Goal: Register for event/course

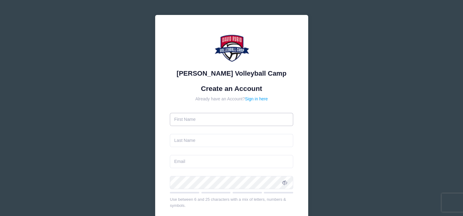
click at [191, 124] on input "text" at bounding box center [231, 119] width 123 height 13
type input "Diane"
type input "Buckley"
type input "[PERSON_NAME][EMAIL_ADDRESS][DOMAIN_NAME]"
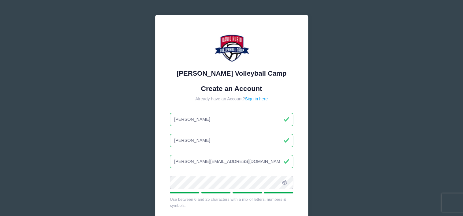
scroll to position [115, 0]
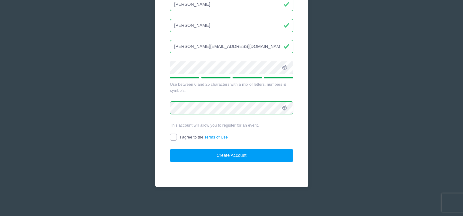
click at [174, 136] on input "I agree to the Terms of Use" at bounding box center [173, 137] width 7 height 7
checkbox input "true"
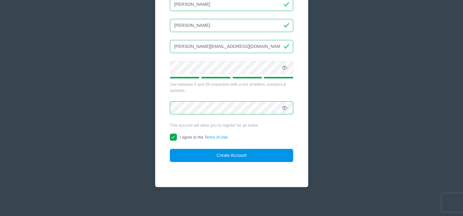
click at [206, 158] on button "Create Account" at bounding box center [231, 155] width 123 height 13
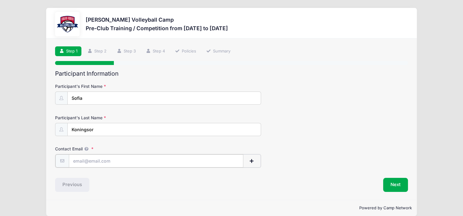
click at [80, 161] on input "Contact Email" at bounding box center [156, 161] width 174 height 13
type input "[PERSON_NAME][EMAIL_ADDRESS][DOMAIN_NAME]"
click at [393, 184] on button "Next" at bounding box center [395, 185] width 25 height 14
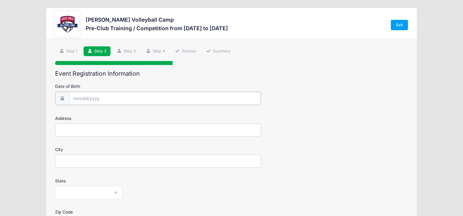
click at [83, 100] on input "Date of Birth" at bounding box center [165, 98] width 192 height 13
click at [78, 97] on input "Date of Birth" at bounding box center [165, 98] width 192 height 13
click at [85, 98] on input "Date of Birth" at bounding box center [165, 98] width 192 height 13
click at [78, 113] on icon at bounding box center [78, 115] width 4 height 4
select select "7"
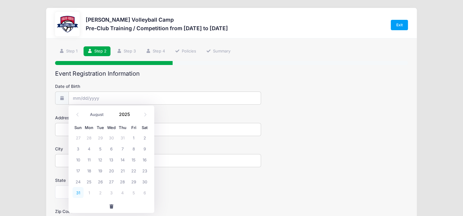
click at [75, 192] on span "31" at bounding box center [77, 192] width 11 height 11
type input "08/31/2025"
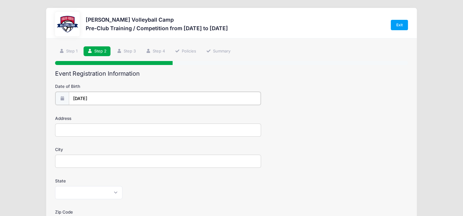
click at [96, 98] on input "08/31/2025" at bounding box center [165, 98] width 192 height 13
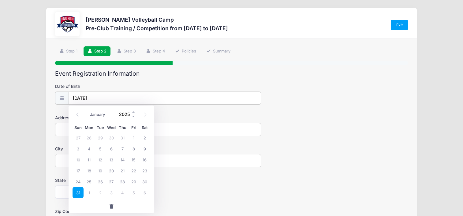
click at [125, 115] on input "2025" at bounding box center [126, 114] width 20 height 9
click at [133, 116] on span at bounding box center [133, 117] width 4 height 5
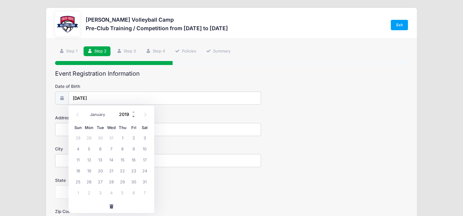
click at [133, 116] on span at bounding box center [133, 117] width 4 height 5
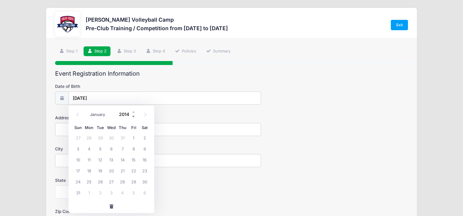
click at [133, 116] on span at bounding box center [133, 117] width 4 height 5
click at [301, 126] on div "Address" at bounding box center [231, 125] width 352 height 21
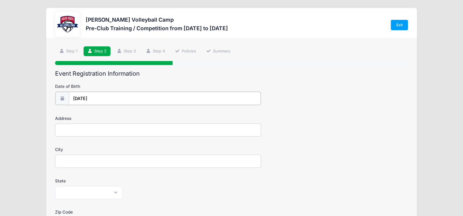
type input "2025"
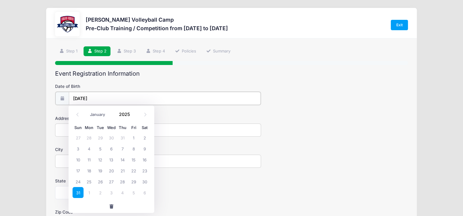
click at [99, 103] on input "08/31/2025" at bounding box center [165, 98] width 192 height 13
click at [96, 101] on input "08/31/2025" at bounding box center [165, 98] width 192 height 13
click at [79, 112] on span at bounding box center [77, 115] width 10 height 10
select select "6"
click at [128, 114] on input "2025" at bounding box center [126, 114] width 20 height 9
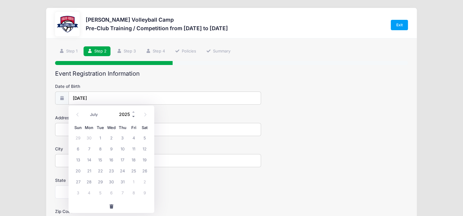
click at [133, 116] on span at bounding box center [133, 117] width 4 height 5
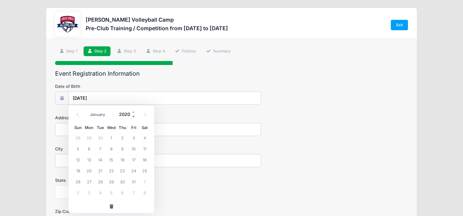
click at [133, 116] on span at bounding box center [133, 117] width 4 height 5
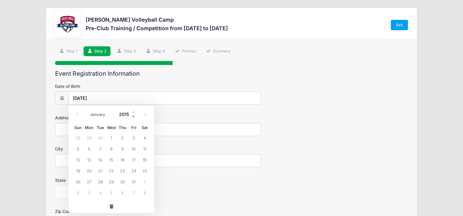
click at [133, 116] on span at bounding box center [133, 117] width 4 height 5
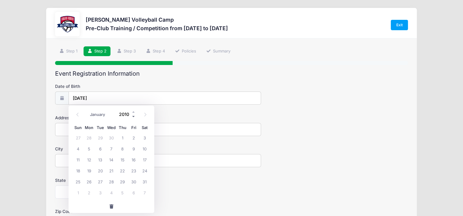
click at [133, 116] on span at bounding box center [133, 117] width 4 height 5
click at [132, 111] on span at bounding box center [133, 112] width 4 height 5
type input "2011"
click at [96, 114] on select "January February March April May June July August September October November De…" at bounding box center [100, 115] width 27 height 8
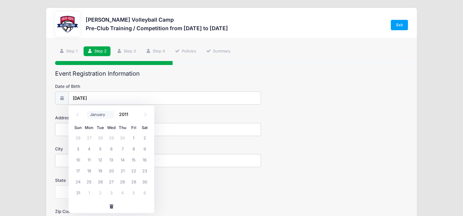
select select "7"
click at [87, 111] on select "January February March April May June July August September October November De…" at bounding box center [100, 115] width 27 height 8
click at [122, 116] on input "2011" at bounding box center [126, 114] width 20 height 9
click at [128, 113] on input "2011" at bounding box center [126, 114] width 20 height 9
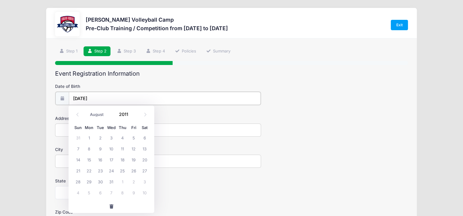
click at [116, 102] on input "08/31/2025" at bounding box center [165, 98] width 192 height 13
click at [99, 98] on input "08/31/2025" at bounding box center [165, 98] width 192 height 13
click at [63, 95] on span at bounding box center [61, 98] width 13 height 13
click at [62, 100] on icon at bounding box center [61, 98] width 5 height 4
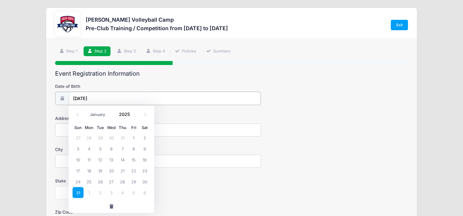
click at [81, 100] on input "08/31/2025" at bounding box center [165, 98] width 192 height 13
click at [132, 115] on span at bounding box center [133, 117] width 4 height 5
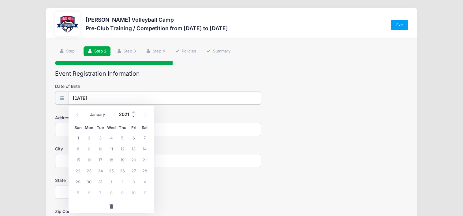
click at [132, 115] on span at bounding box center [133, 117] width 4 height 5
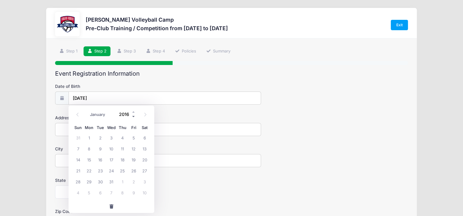
click at [132, 115] on span at bounding box center [133, 117] width 4 height 5
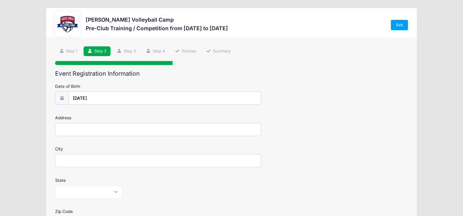
click at [95, 96] on input "08/31/2025" at bounding box center [165, 98] width 192 height 13
click at [126, 113] on input "2025" at bounding box center [126, 114] width 20 height 9
click at [132, 116] on span at bounding box center [133, 117] width 4 height 5
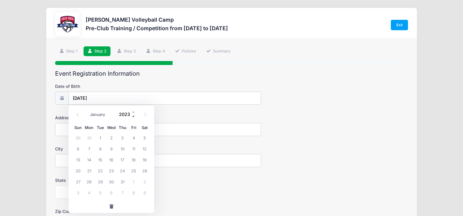
click at [132, 116] on span at bounding box center [133, 117] width 4 height 5
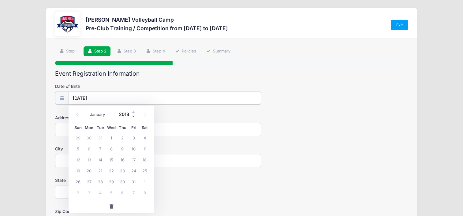
click at [132, 116] on span at bounding box center [133, 117] width 4 height 5
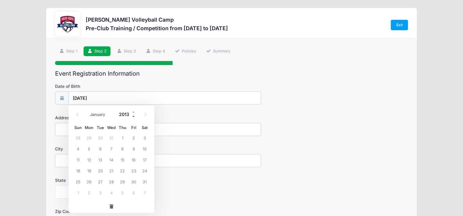
click at [132, 116] on span at bounding box center [133, 117] width 4 height 5
type input "2011"
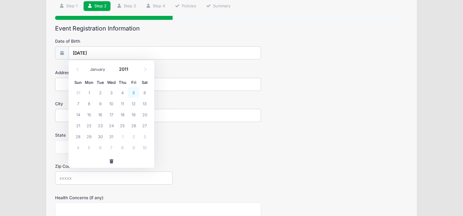
scroll to position [52, 0]
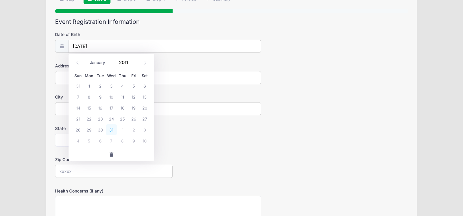
click at [110, 131] on span "31" at bounding box center [111, 129] width 11 height 11
type input "08/31/2011"
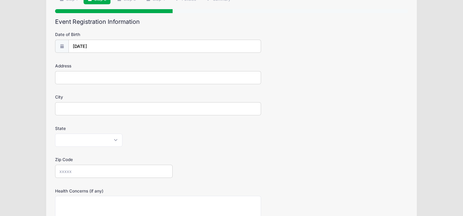
click at [69, 79] on input "Address" at bounding box center [157, 77] width 205 height 13
type input "325 E Deone Ln"
type input "Tucson"
select select "AZ"
type input "85704"
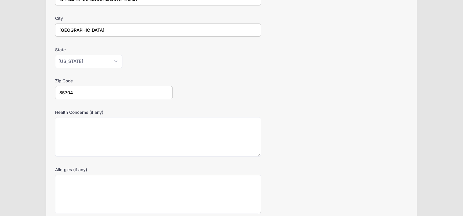
scroll to position [138, 0]
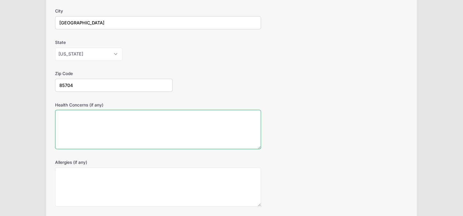
click at [68, 120] on textarea "Health Concerns (if any)" at bounding box center [157, 129] width 205 height 39
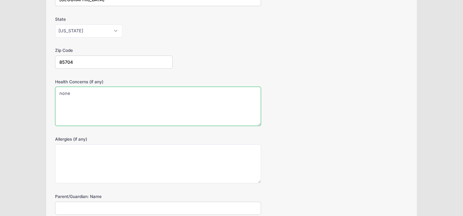
scroll to position [179, 0]
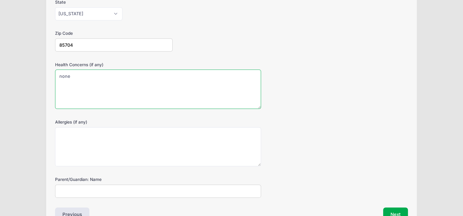
type textarea "none"
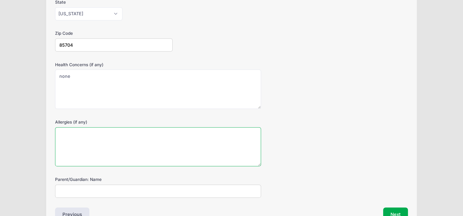
click at [64, 139] on textarea "Allergies (if any)" at bounding box center [157, 147] width 205 height 39
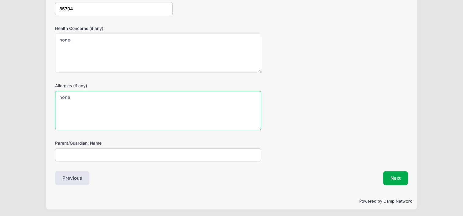
type textarea "none"
click at [61, 150] on input "Parent/Guardian: Name" at bounding box center [157, 155] width 205 height 13
click at [61, 150] on input "D" at bounding box center [157, 155] width 205 height 13
type input "D"
type input "Diane Buckley"
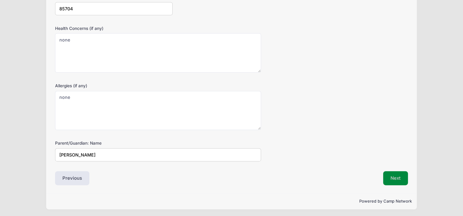
click at [390, 174] on button "Next" at bounding box center [395, 179] width 25 height 14
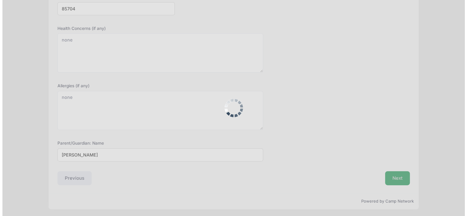
scroll to position [0, 0]
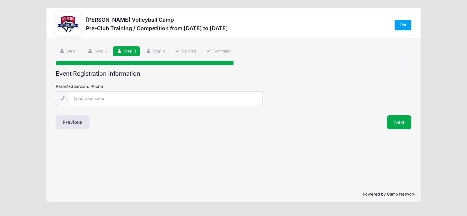
click at [80, 97] on input "Parent/Guardian: Phone" at bounding box center [166, 98] width 194 height 13
type input "(520) 975-3844"
click at [393, 121] on button "Next" at bounding box center [399, 122] width 25 height 14
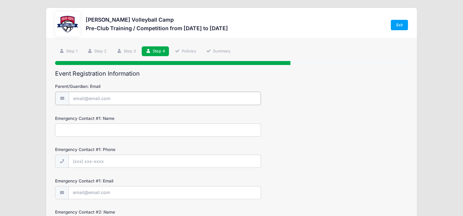
click at [68, 94] on div at bounding box center [157, 99] width 205 height 14
type input "[PERSON_NAME][EMAIL_ADDRESS][DOMAIN_NAME]"
click at [82, 133] on input "Emergency Contact #1: Name" at bounding box center [157, 129] width 205 height 13
type input "Ann Marie Rose"
type input "(520) 237-9010"
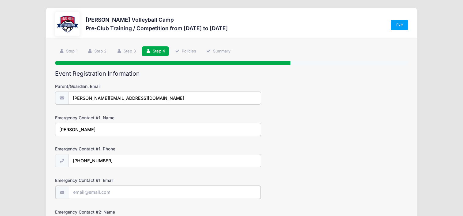
click at [74, 195] on input "Emergency Contact #1: Email" at bounding box center [165, 192] width 192 height 13
type input "annmarieroseaz@yahoo.com"
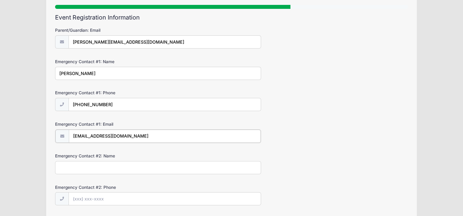
scroll to position [72, 0]
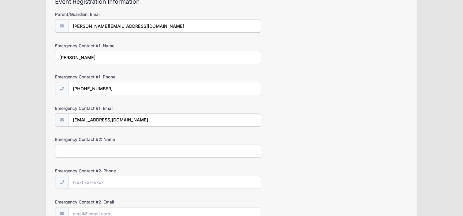
click at [78, 151] on input "Emergency Contact #2: Name" at bounding box center [157, 151] width 205 height 13
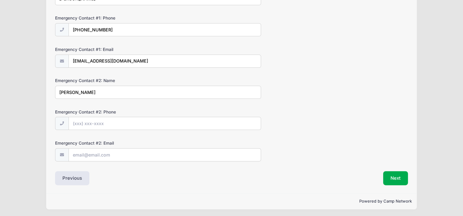
type input "Ryan"
type input "k"
click at [76, 91] on input "Ryan" at bounding box center [157, 92] width 205 height 13
type input "Ryan Koningsor"
type input "(520) 975-3840"
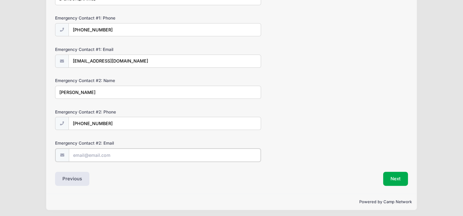
click at [83, 161] on div at bounding box center [157, 156] width 205 height 14
type input "ryan@desertskyexcavating.com"
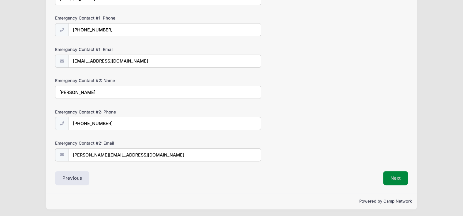
click at [398, 176] on button "Next" at bounding box center [395, 179] width 25 height 14
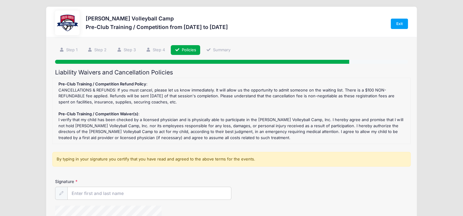
scroll to position [0, 0]
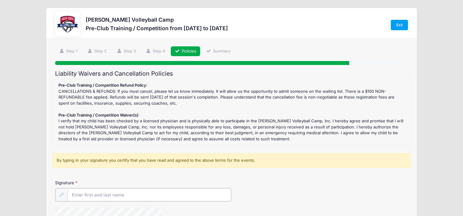
click at [100, 197] on input "Signature" at bounding box center [149, 195] width 163 height 13
type input "Diane BuckleyKoningsor"
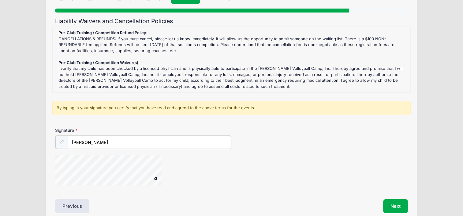
scroll to position [81, 0]
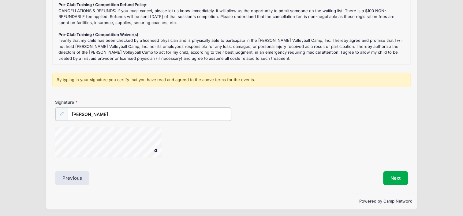
click at [147, 124] on div "Signature Diane BuckleyKoningsor" at bounding box center [231, 131] width 358 height 64
click at [392, 174] on button "Next" at bounding box center [395, 178] width 25 height 14
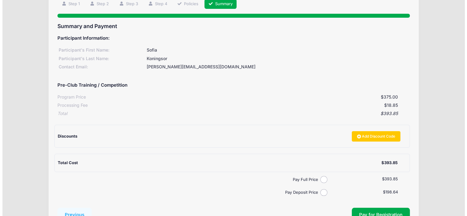
scroll to position [97, 0]
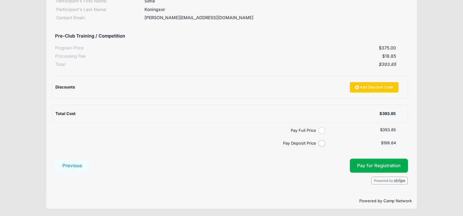
click at [320, 130] on input "Pay Full Price" at bounding box center [321, 130] width 7 height 7
radio input "true"
click at [395, 167] on button "Pay for Registration" at bounding box center [379, 166] width 58 height 14
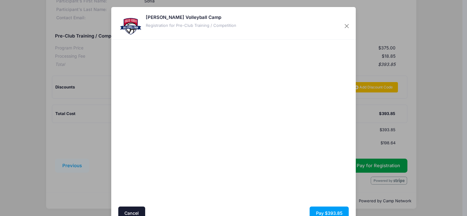
scroll to position [29, 0]
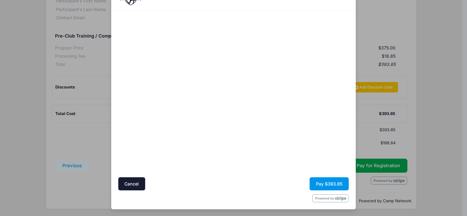
click at [321, 186] on button "Pay $393.85" at bounding box center [329, 184] width 39 height 13
